Goal: Task Accomplishment & Management: Manage account settings

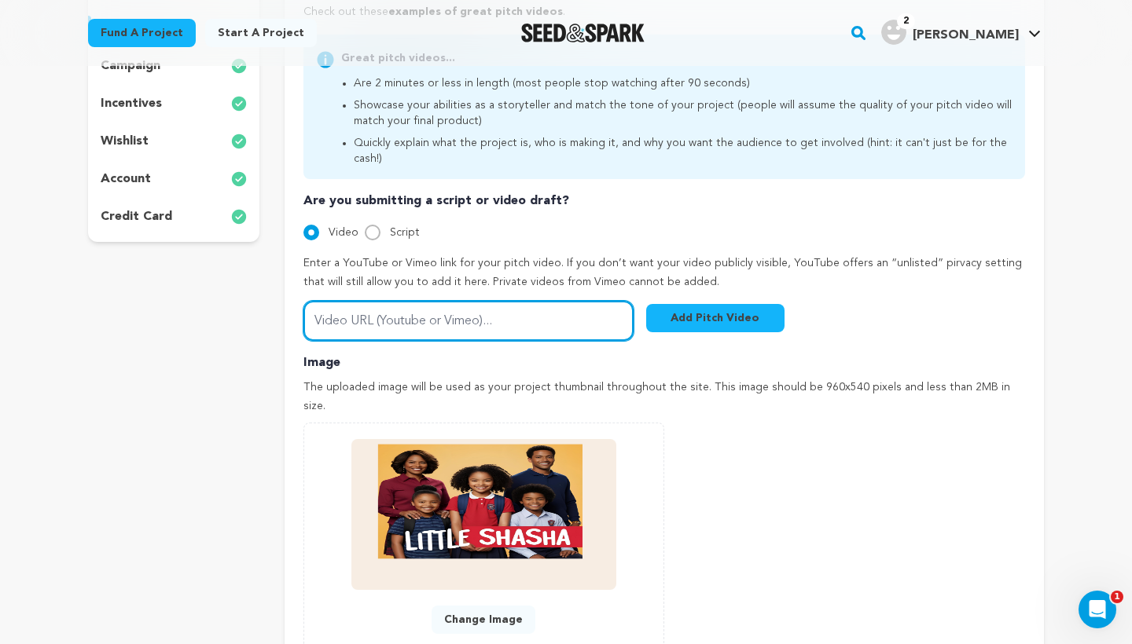
click at [438, 308] on input "Video URL (Youtube or Vimeo)..." at bounding box center [468, 321] width 330 height 40
paste input "https://youtu.be/0mCZpS_WNek"
type input "https://youtu.be/0mCZpS_WNek"
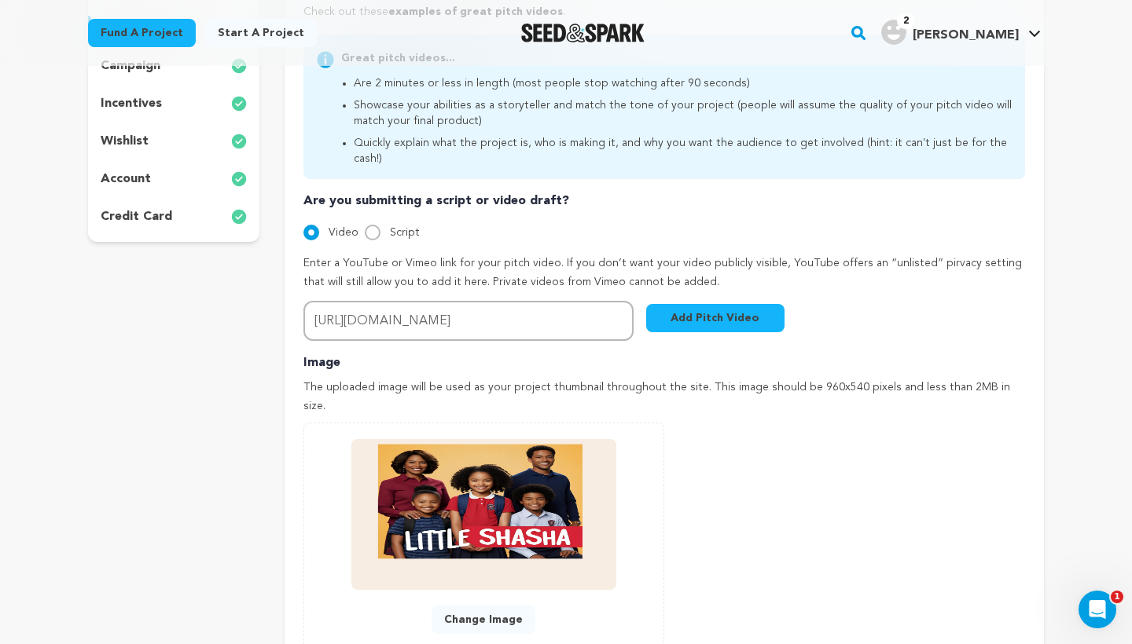
click at [737, 306] on button "Add Pitch Video" at bounding box center [715, 318] width 138 height 28
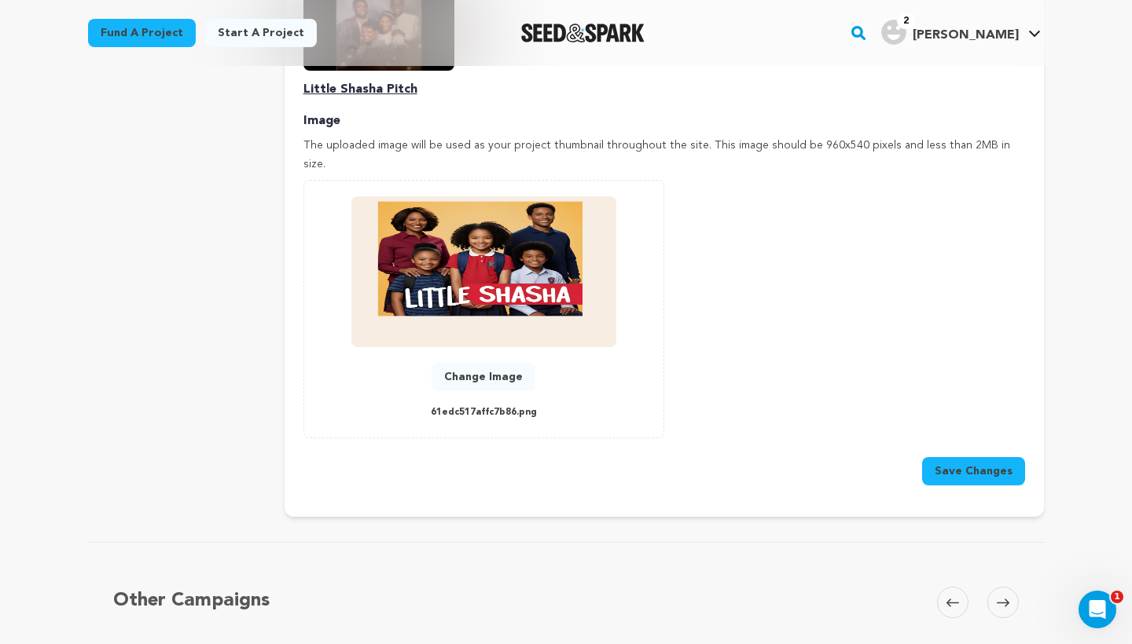
scroll to position [696, 0]
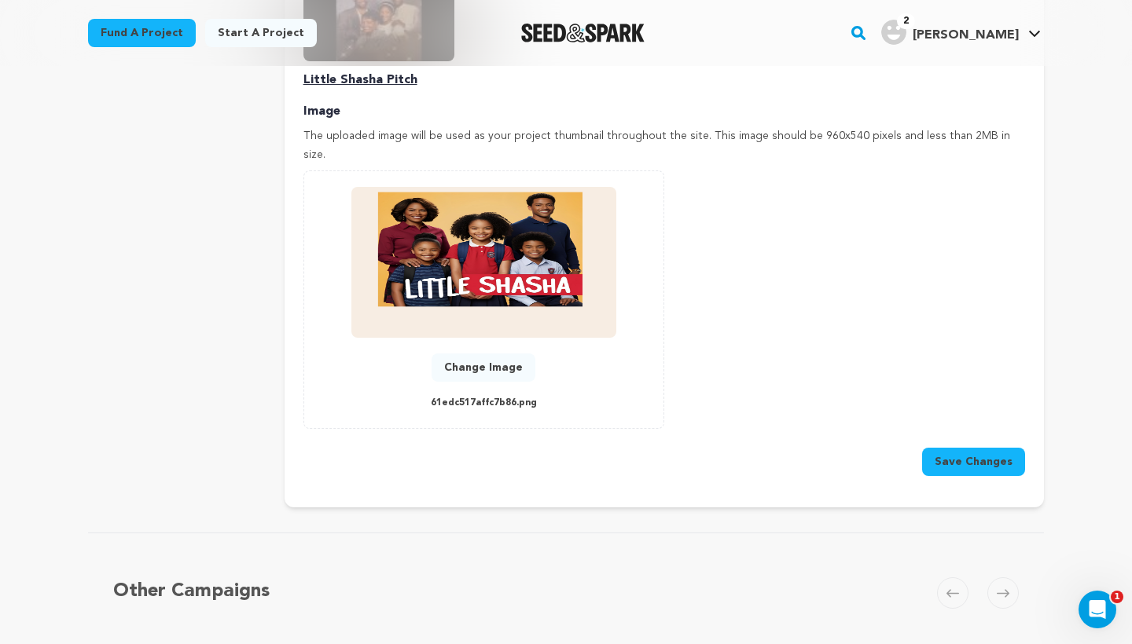
click at [959, 448] on button "Save Changes" at bounding box center [973, 462] width 103 height 28
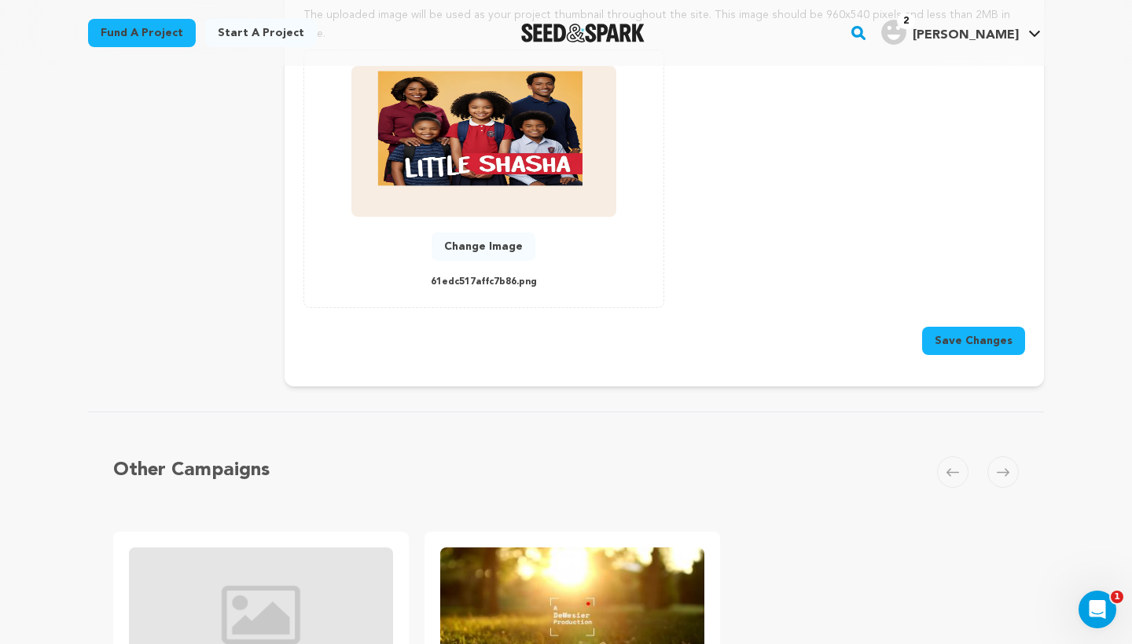
scroll to position [819, 0]
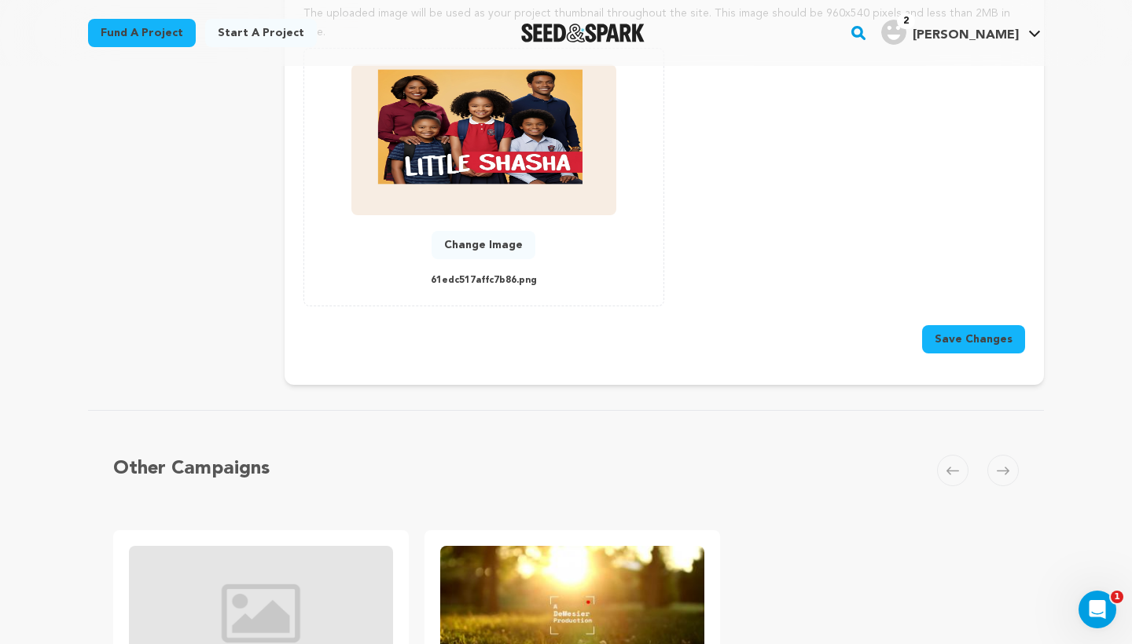
click at [953, 325] on button "Save Changes" at bounding box center [973, 339] width 103 height 28
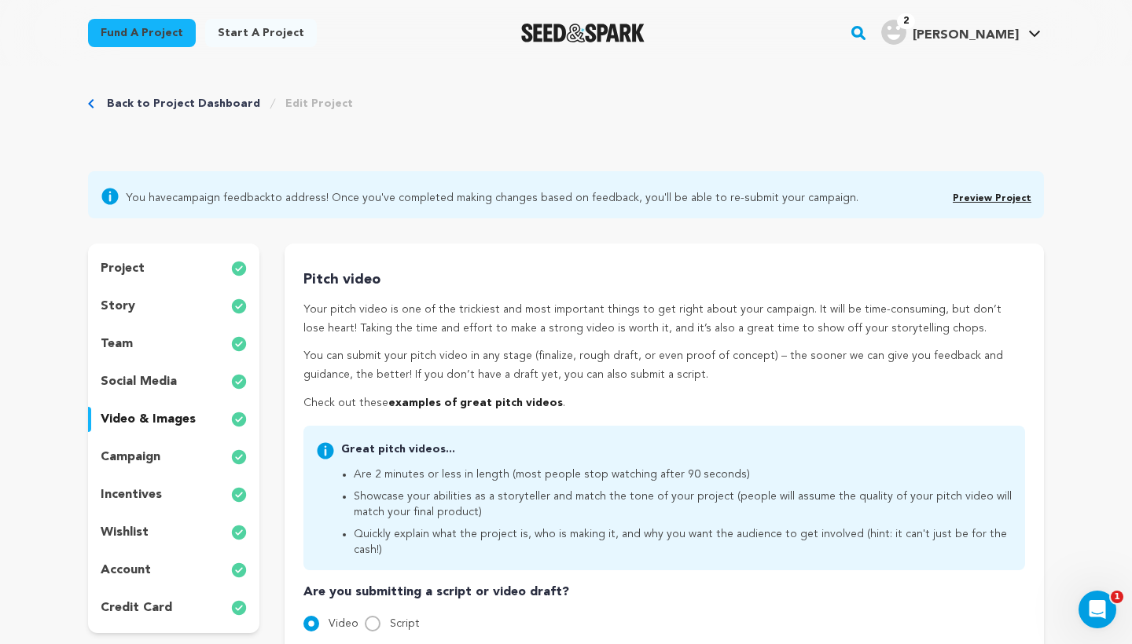
scroll to position [11, 0]
click at [999, 198] on link "Preview Project" at bounding box center [992, 198] width 79 height 9
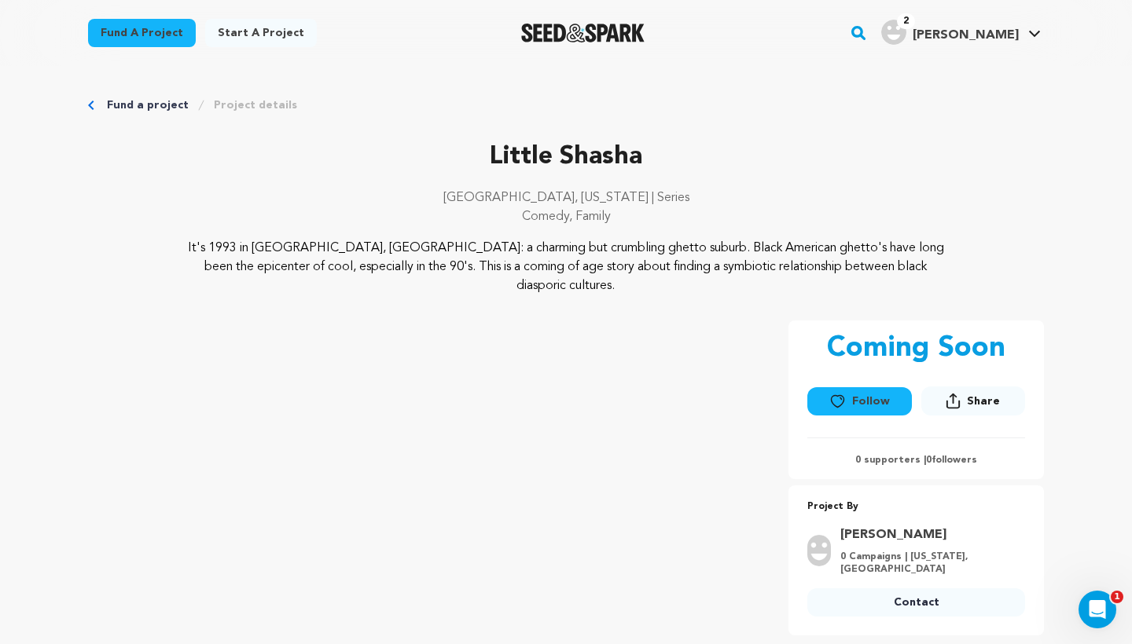
click at [126, 108] on link "Fund a project" at bounding box center [148, 105] width 82 height 16
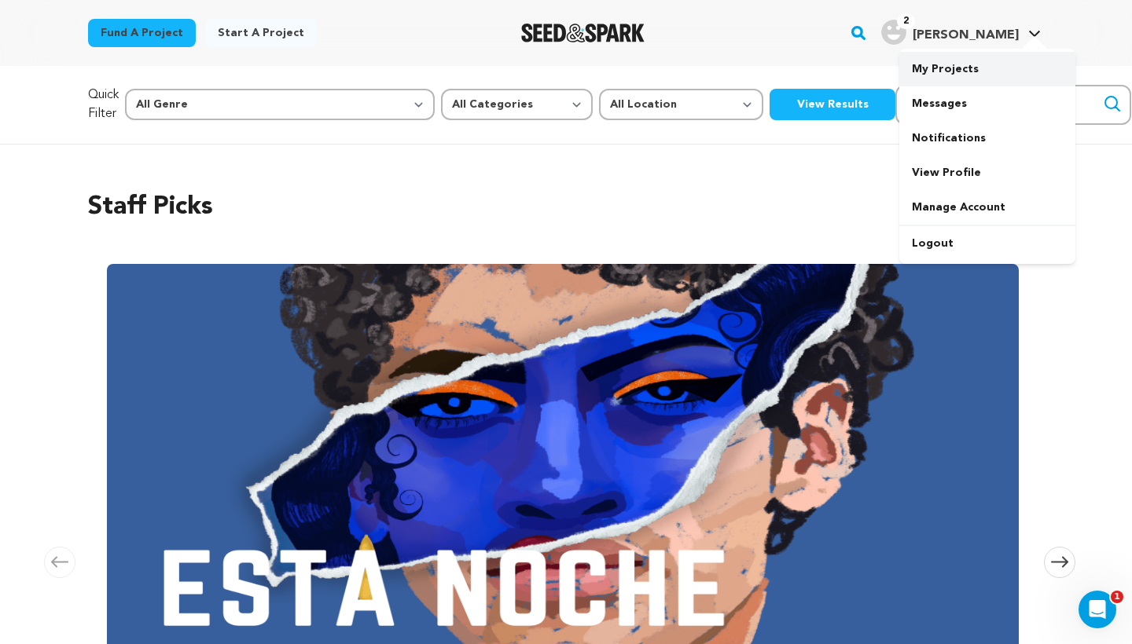
click at [965, 75] on link "My Projects" at bounding box center [987, 69] width 176 height 35
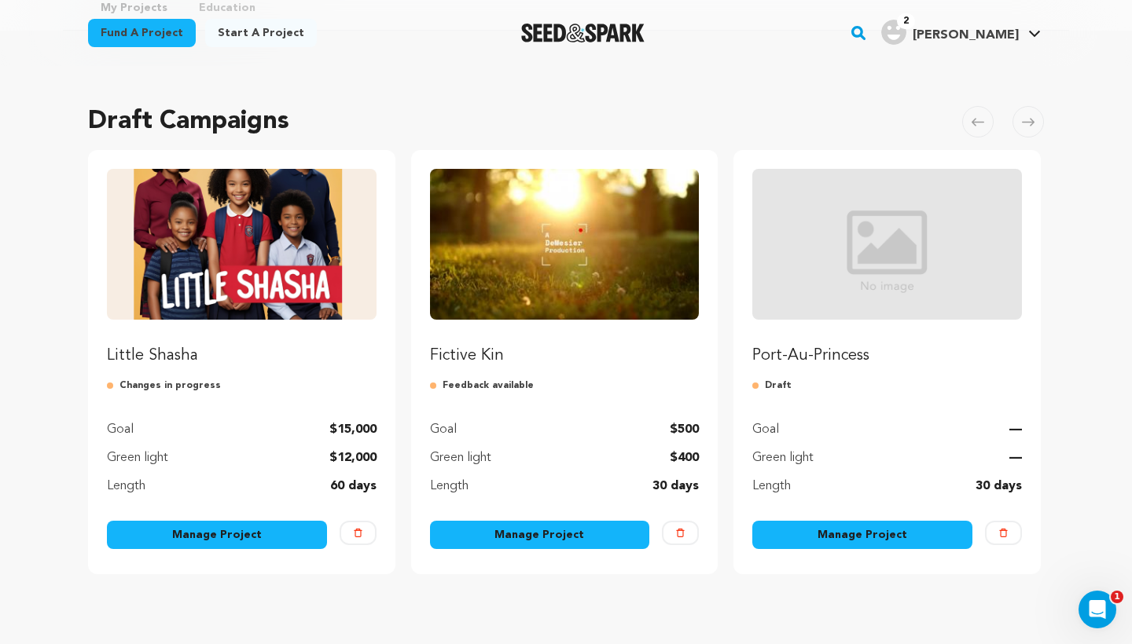
scroll to position [80, 0]
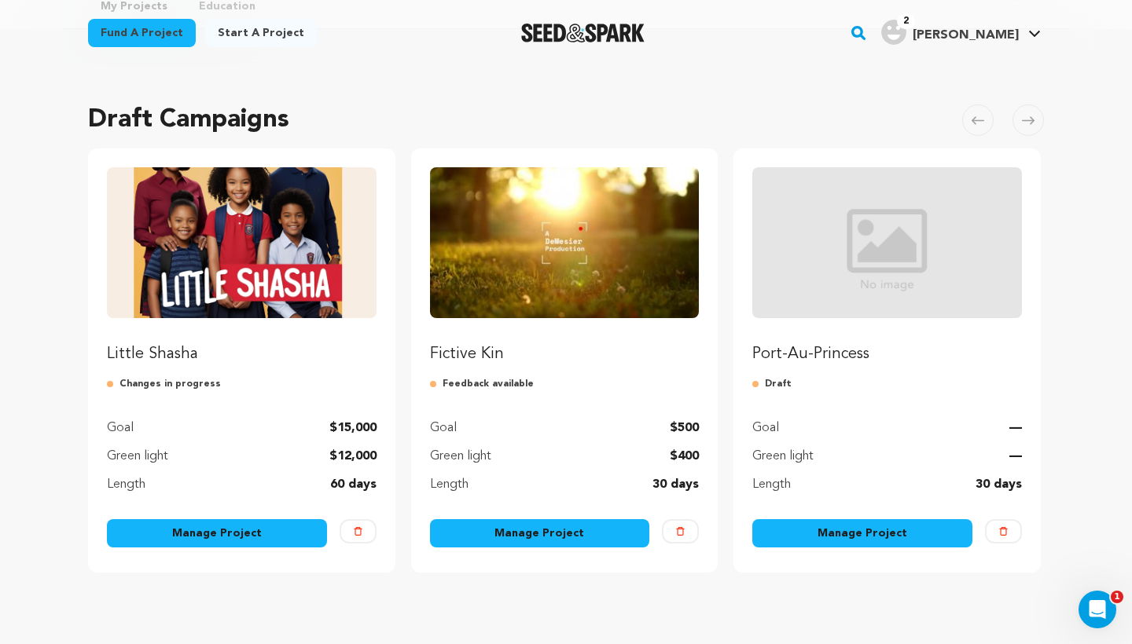
click at [259, 539] on link "Manage Project" at bounding box center [217, 534] width 220 height 28
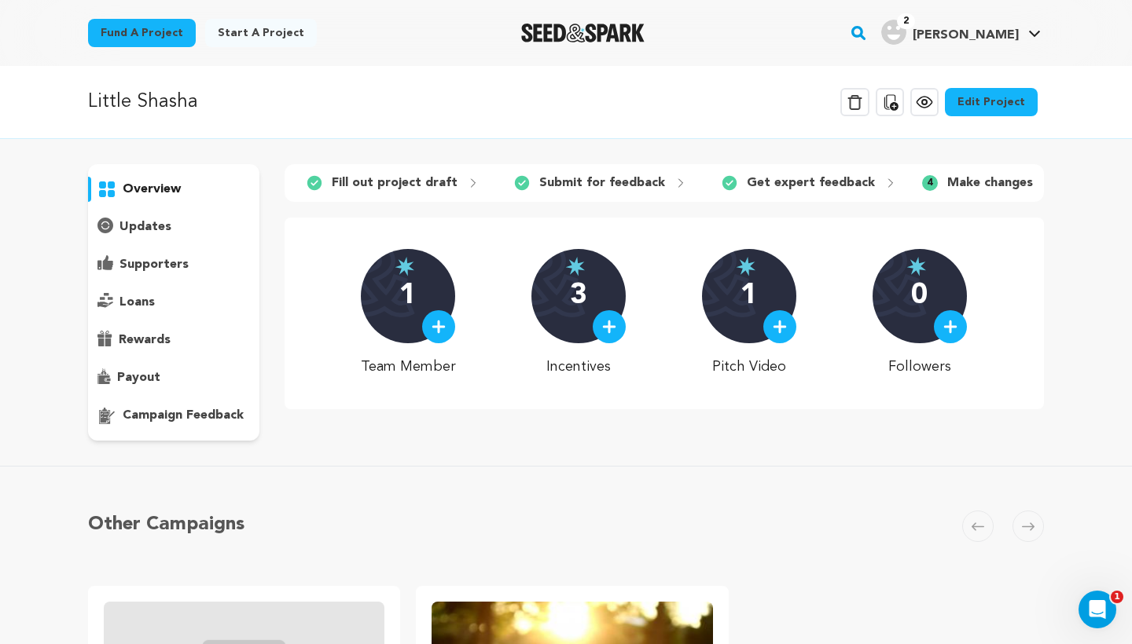
click at [988, 99] on link "Edit Project" at bounding box center [991, 102] width 93 height 28
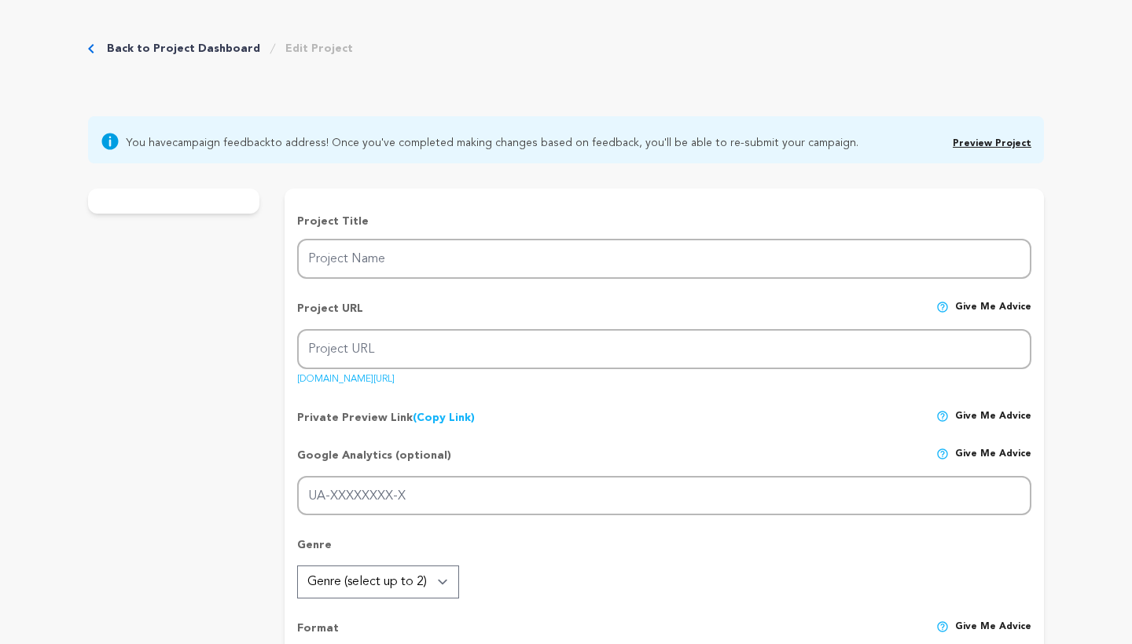
type input "Little Shasha"
type input "little-shasha"
type input "A precocious first generation preteen and her [DEMOGRAPHIC_DATA] family get acc…"
type textarea "It's 1993 in [GEOGRAPHIC_DATA], [GEOGRAPHIC_DATA]: a charming but crumbling ghe…"
type textarea "Rarely have I seen little Black girls lead tv projects. I want to provide persp…"
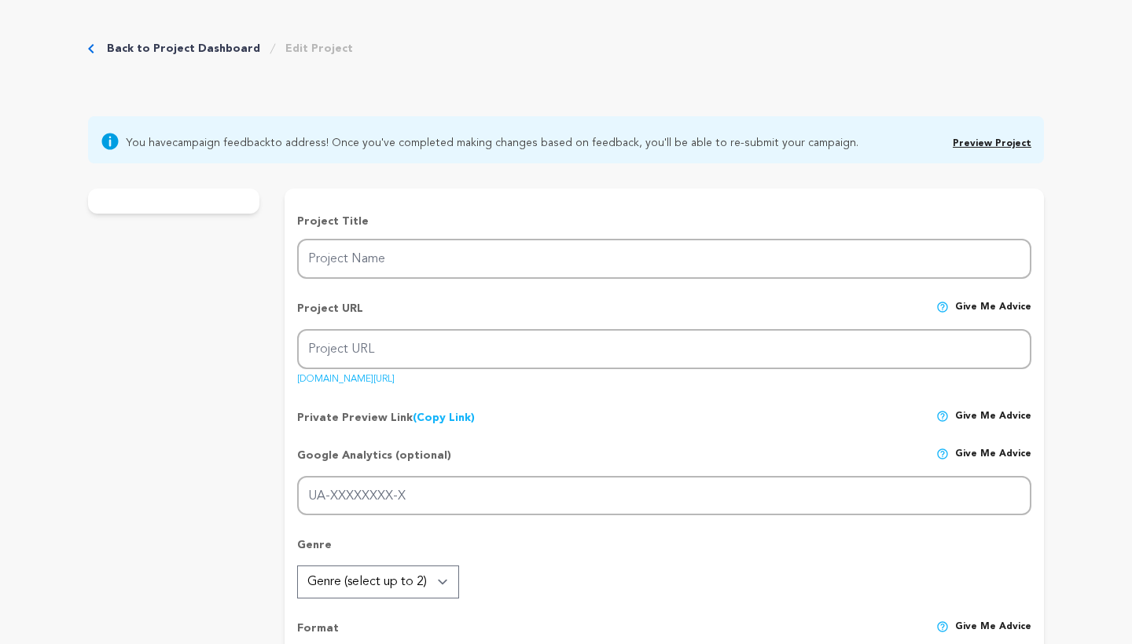
radio input "true"
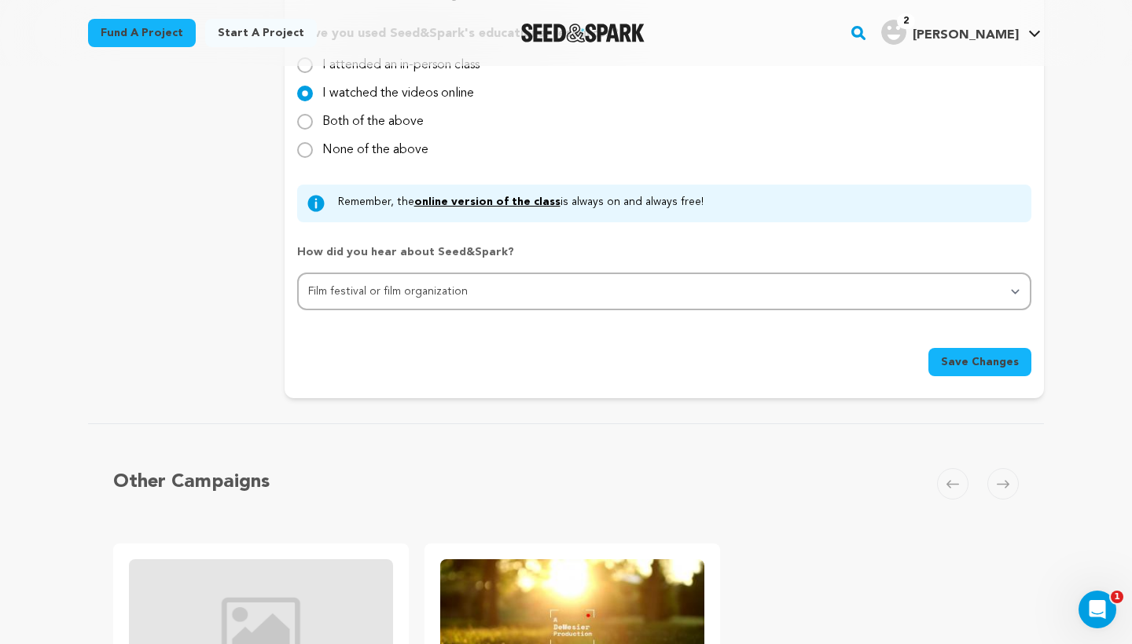
scroll to position [1522, 0]
click at [1000, 369] on button "Save Changes" at bounding box center [979, 361] width 103 height 28
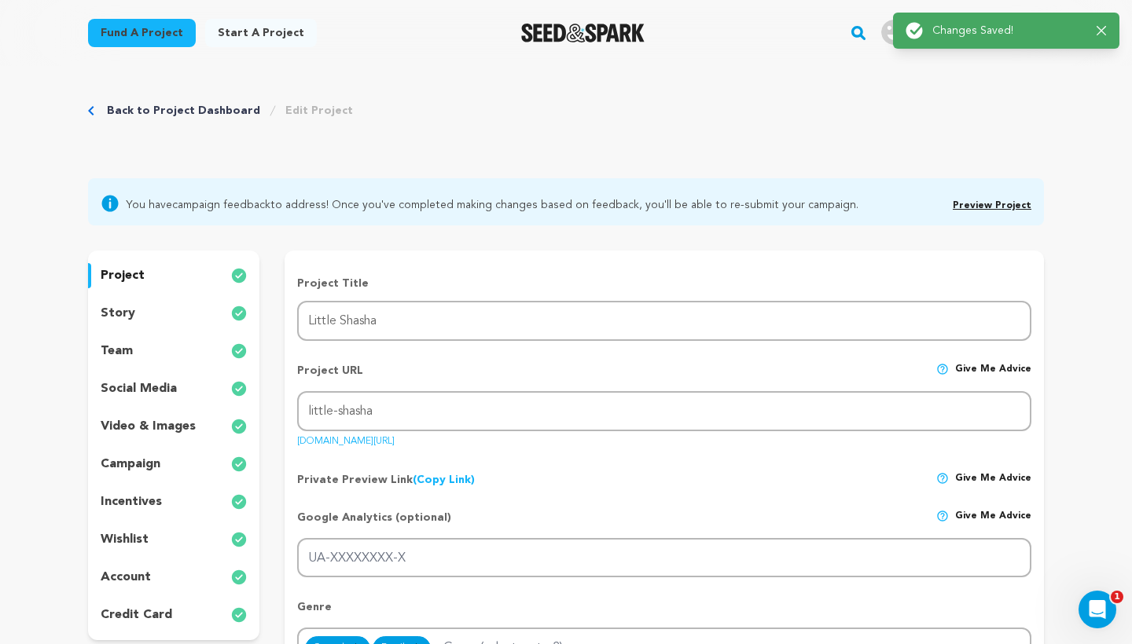
scroll to position [108, 0]
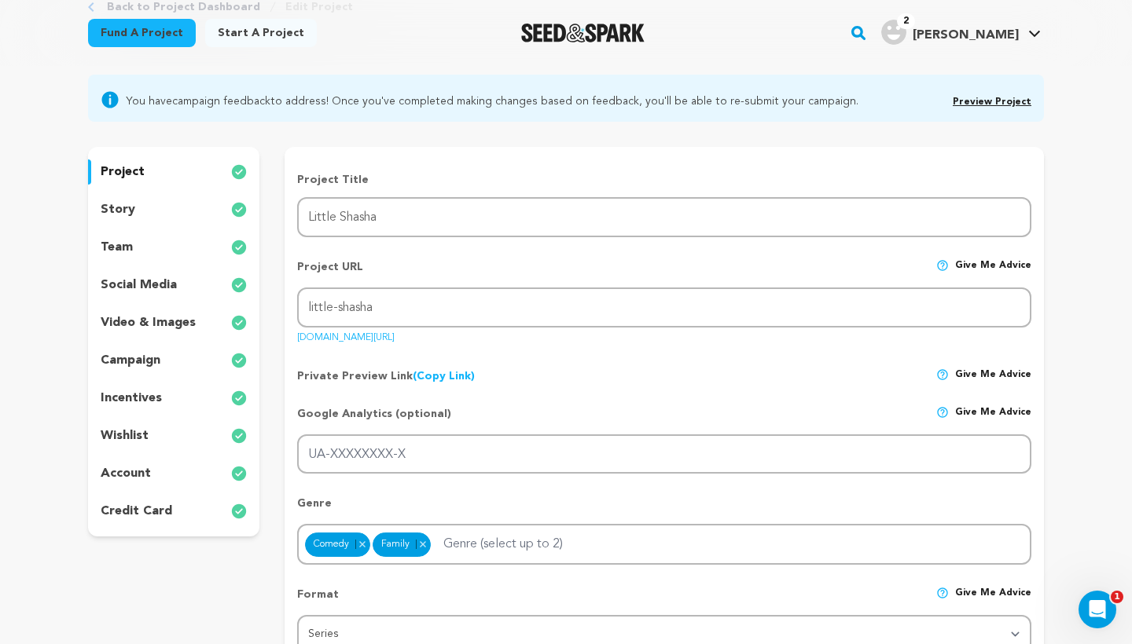
click at [179, 325] on p "video & images" at bounding box center [148, 323] width 95 height 19
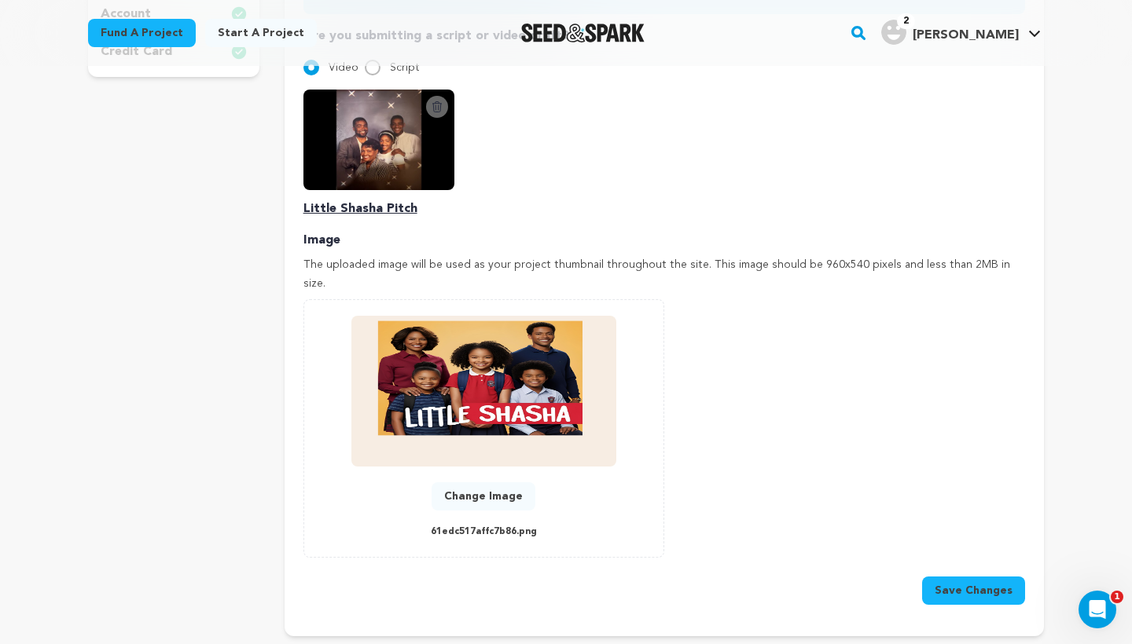
scroll to position [551, 0]
